Goal: Find specific page/section: Find specific page/section

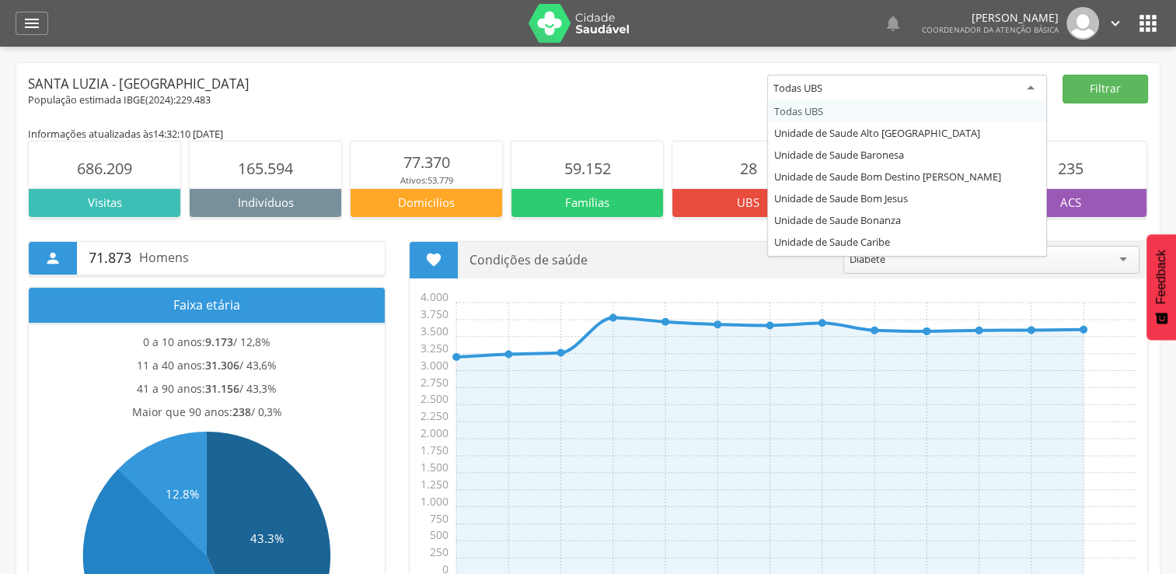
click at [1032, 89] on div "Todas UBS" at bounding box center [907, 89] width 280 height 28
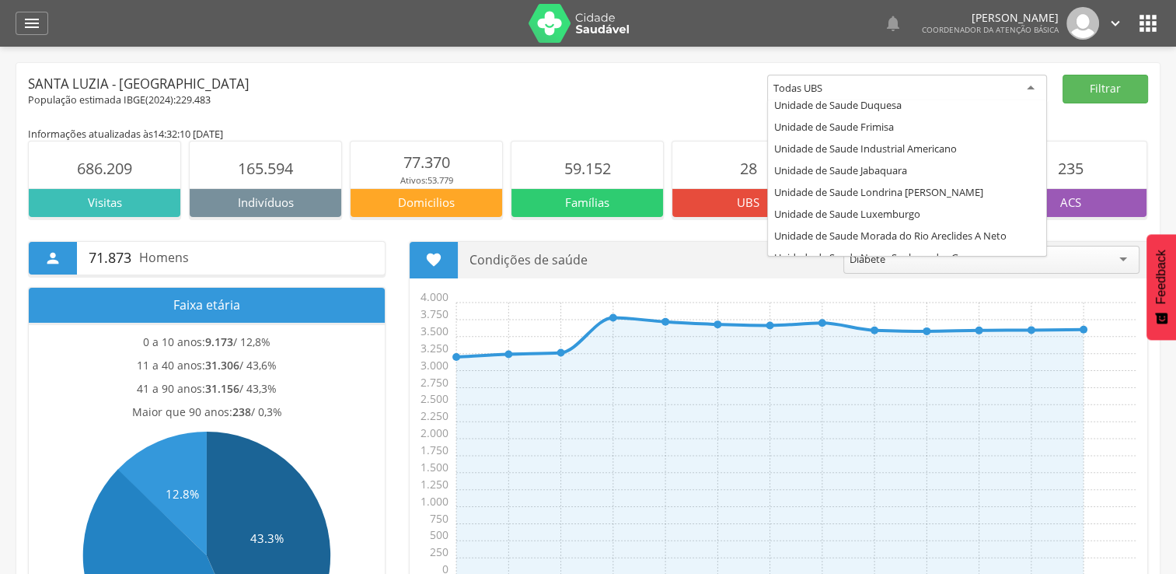
scroll to position [245, 0]
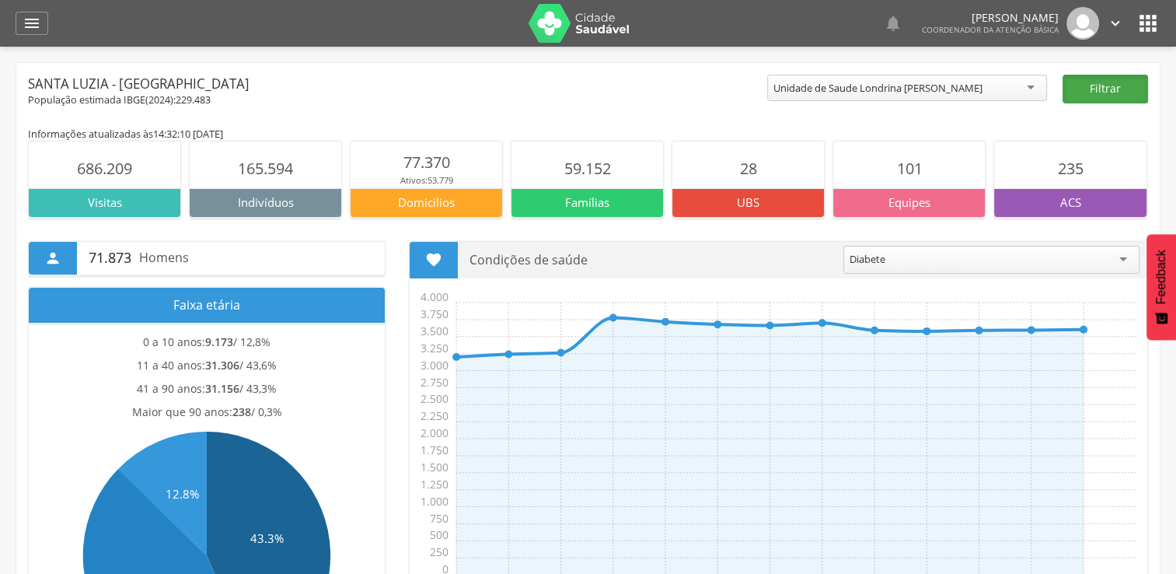
click at [1116, 82] on button "Filtrar" at bounding box center [1106, 89] width 86 height 29
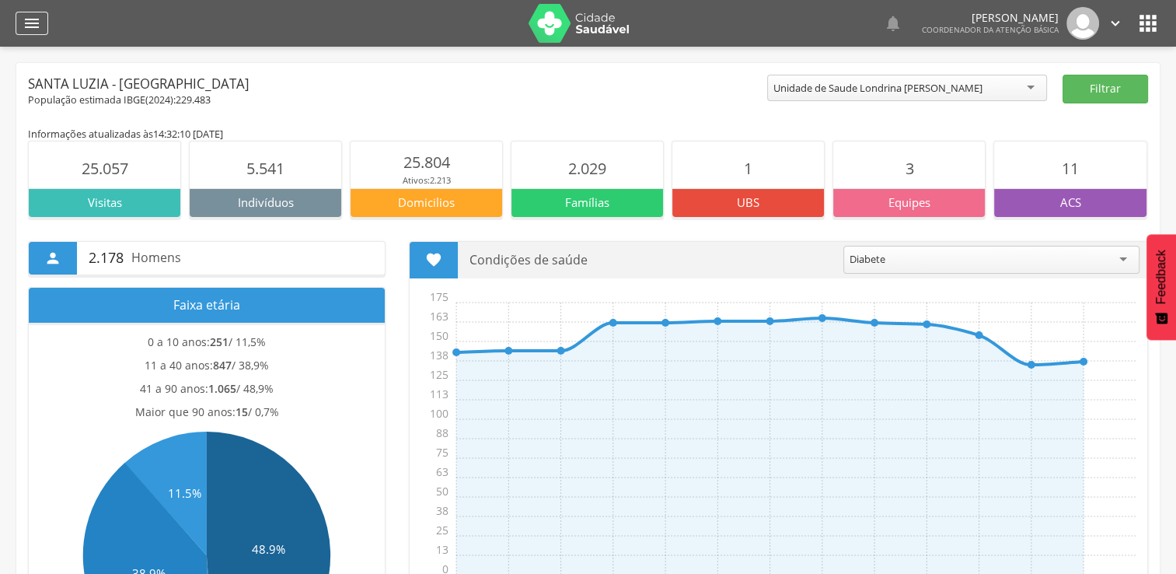
click at [19, 27] on div "" at bounding box center [32, 23] width 33 height 23
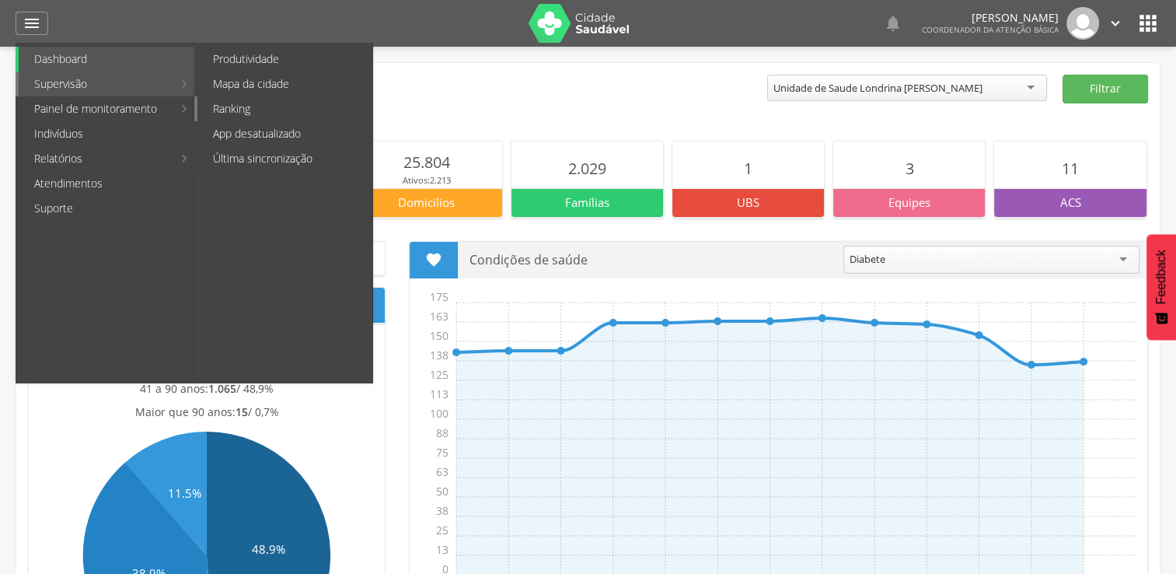
click at [246, 109] on link "Ranking" at bounding box center [284, 108] width 175 height 25
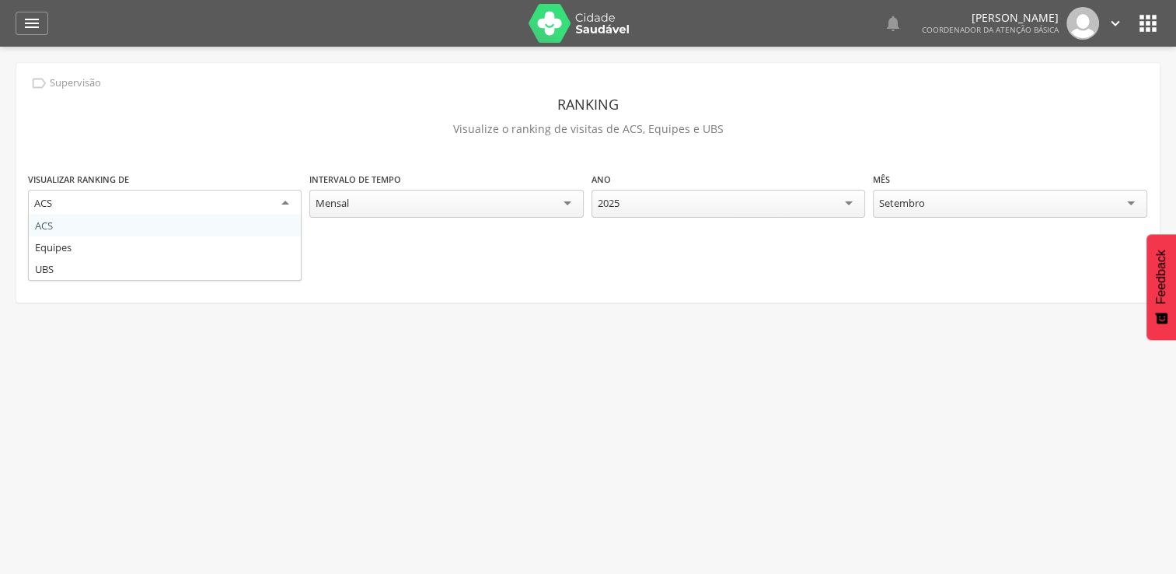
click at [289, 202] on div "ACS" at bounding box center [165, 204] width 274 height 28
click at [283, 203] on div "ACS" at bounding box center [165, 203] width 274 height 26
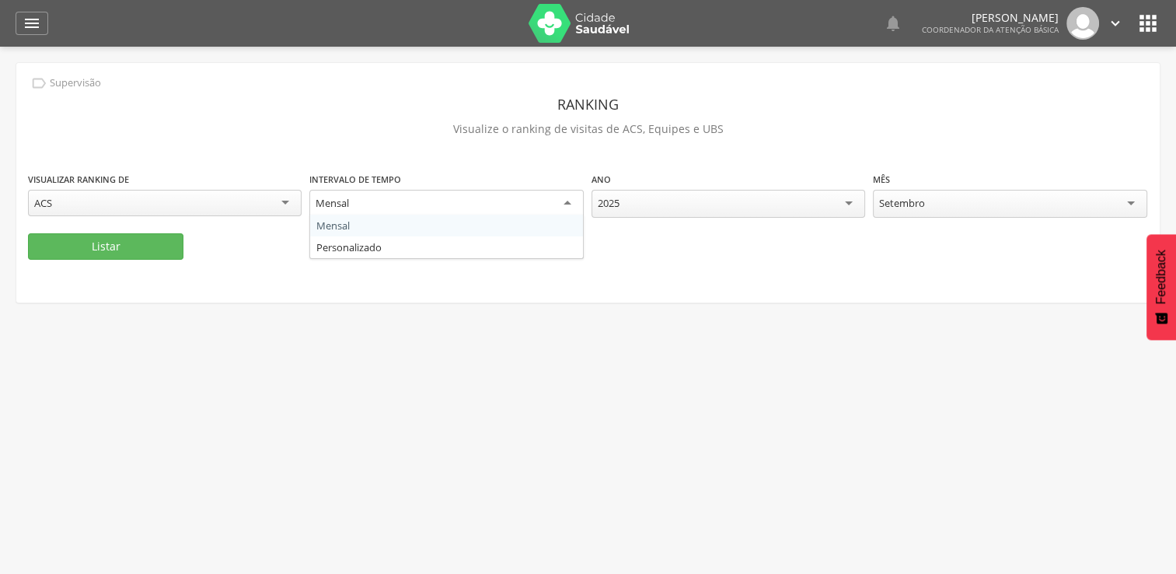
click at [566, 206] on div "Mensal" at bounding box center [446, 204] width 274 height 28
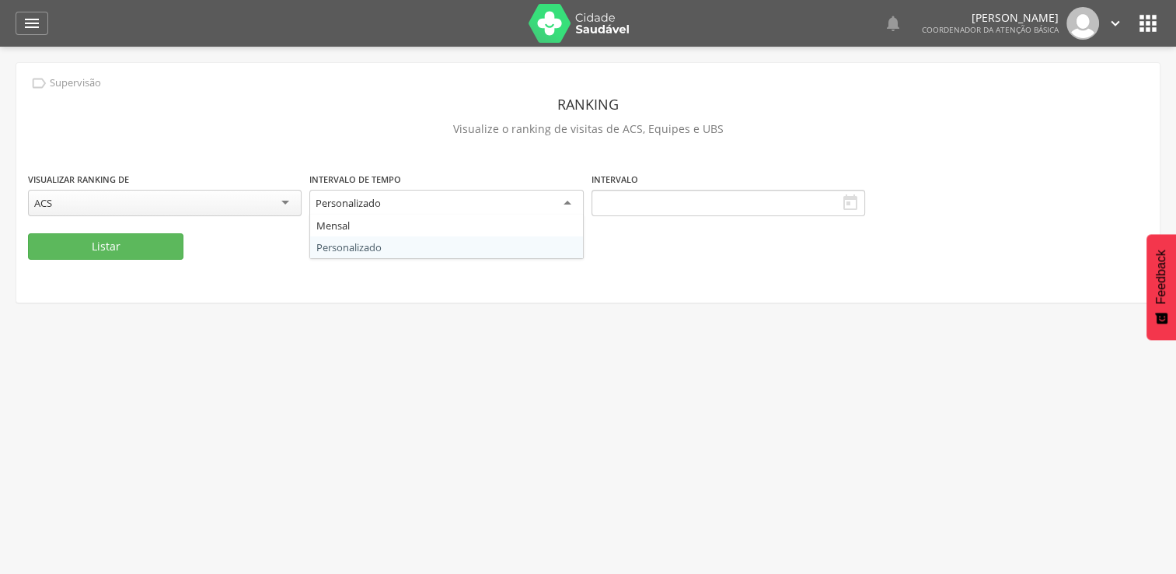
click at [563, 204] on div "Personalizado" at bounding box center [446, 204] width 274 height 28
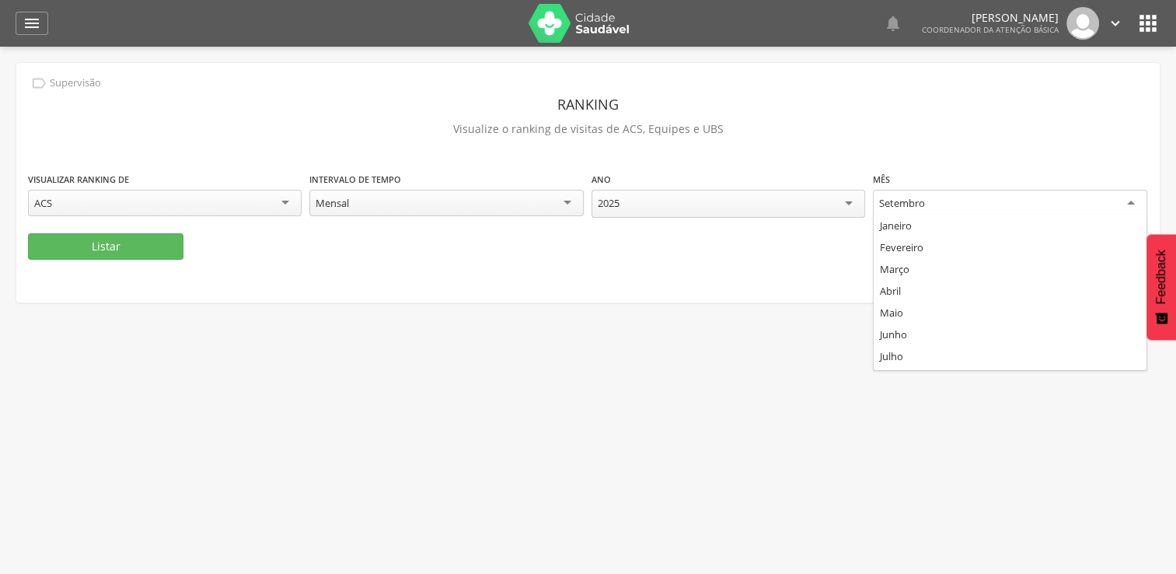
scroll to position [40, 0]
click at [1132, 204] on div "Setembro" at bounding box center [1010, 204] width 274 height 28
click at [96, 242] on button "Listar" at bounding box center [105, 246] width 155 height 26
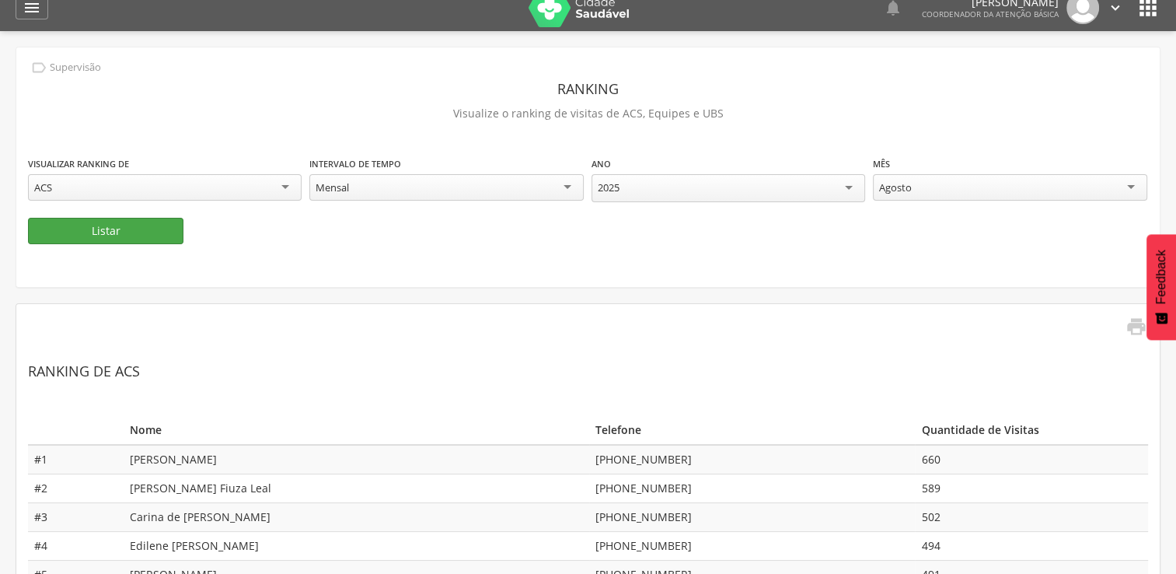
scroll to position [0, 0]
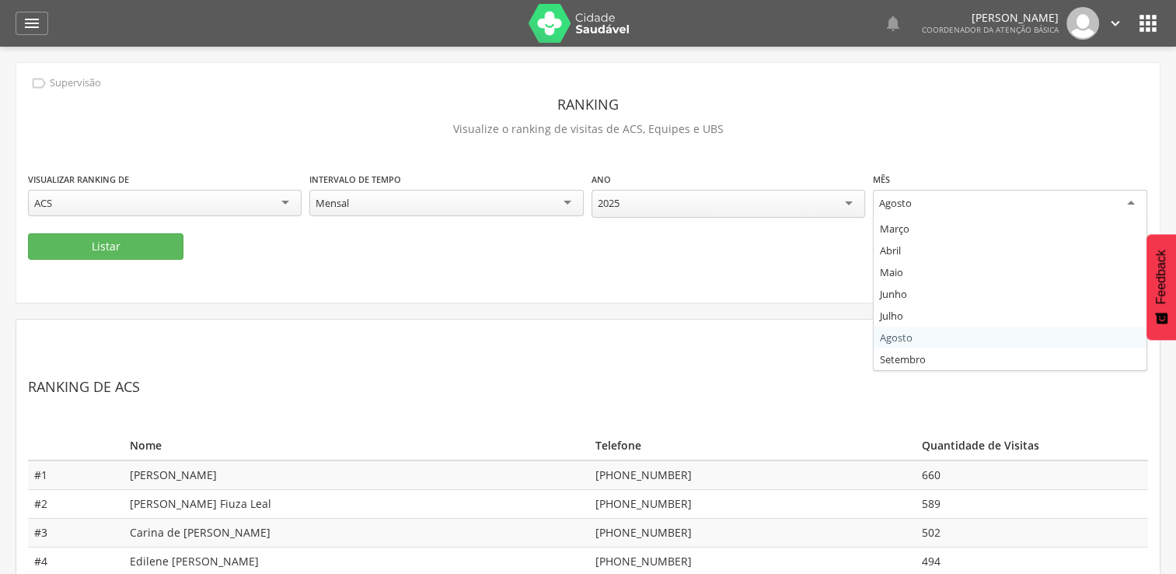
click at [1136, 203] on div "Agosto" at bounding box center [1010, 204] width 274 height 28
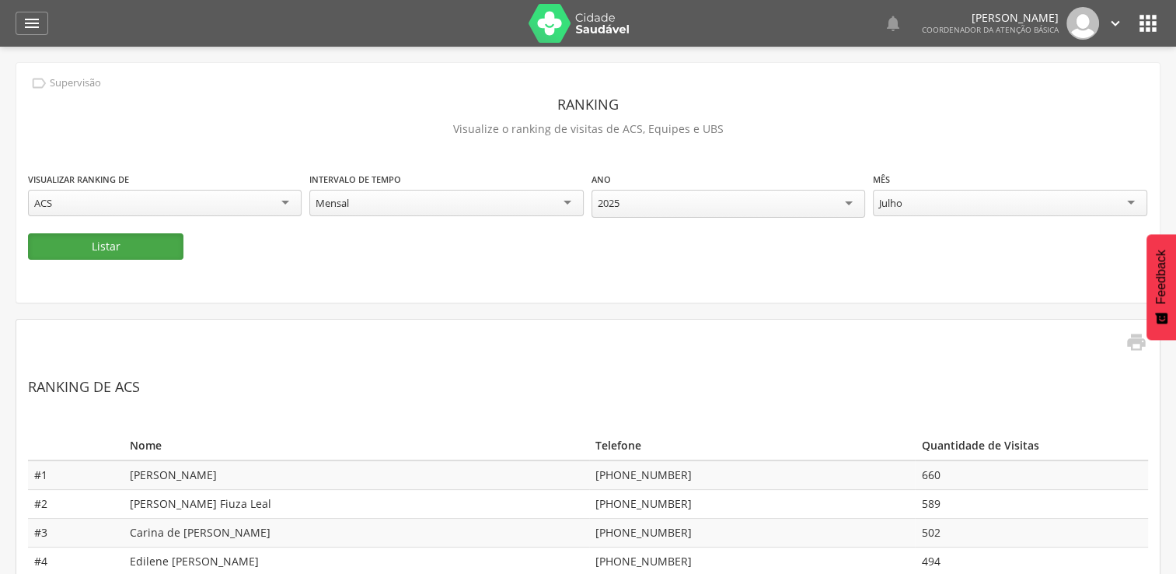
click at [84, 239] on button "Listar" at bounding box center [105, 246] width 155 height 26
click at [1144, 22] on icon "" at bounding box center [1148, 23] width 25 height 25
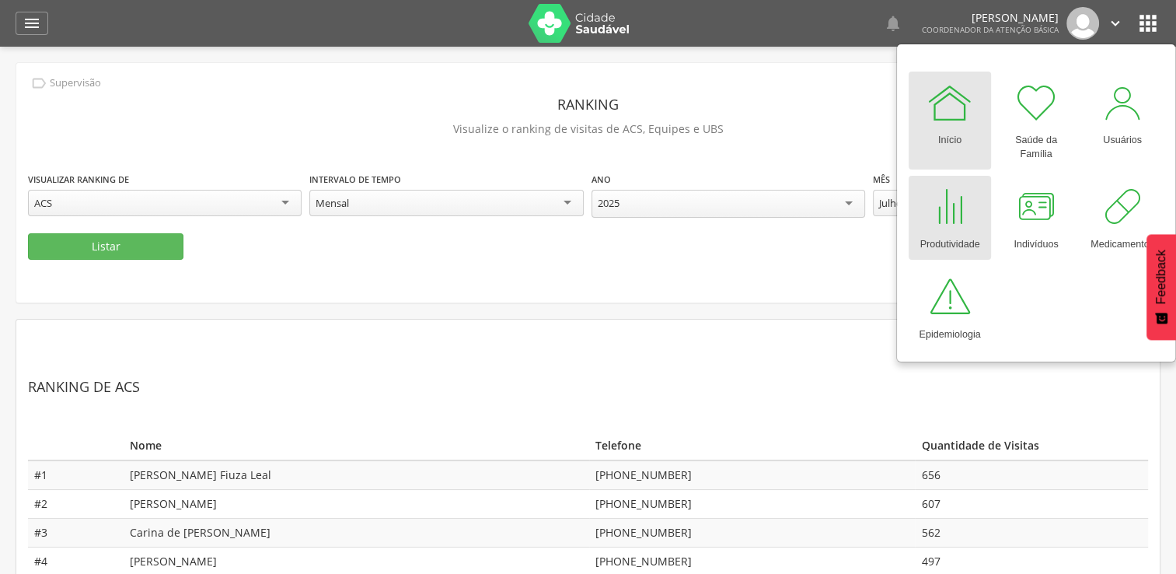
click at [946, 208] on div at bounding box center [950, 206] width 47 height 47
